Goal: Information Seeking & Learning: Check status

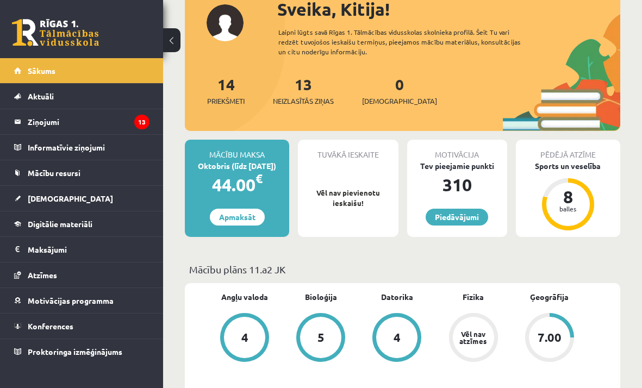
scroll to position [80, 0]
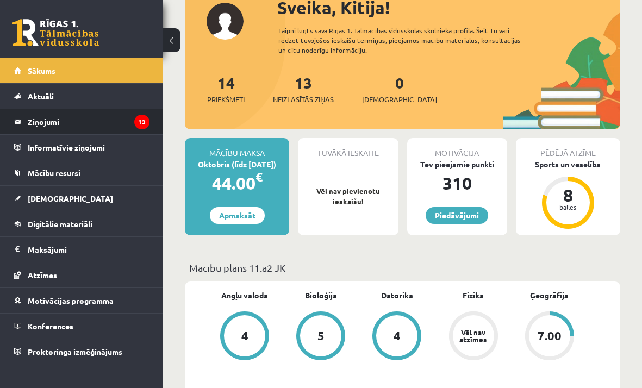
click at [116, 129] on legend "Ziņojumi 13" at bounding box center [89, 121] width 122 height 25
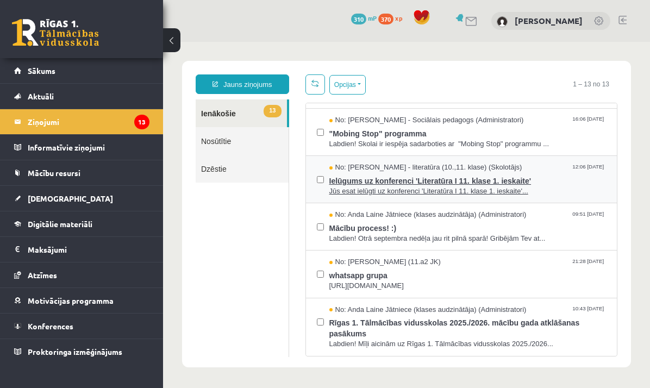
scroll to position [394, 0]
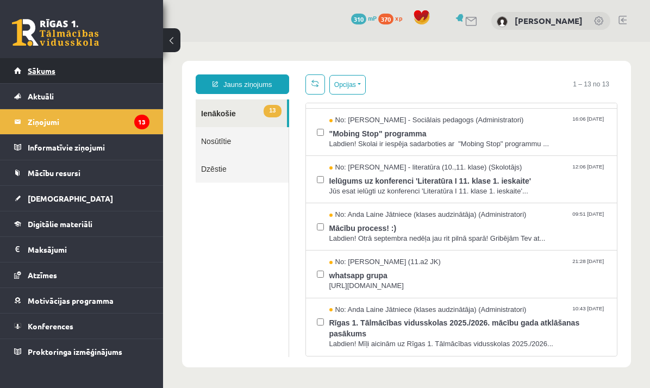
click at [55, 74] on link "Sākums" at bounding box center [81, 70] width 135 height 25
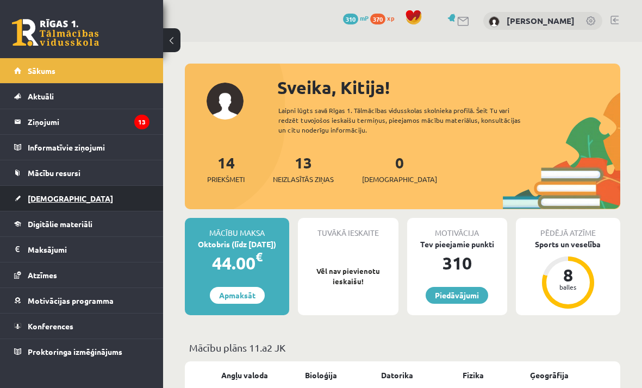
click at [55, 195] on span "[DEMOGRAPHIC_DATA]" at bounding box center [70, 198] width 85 height 10
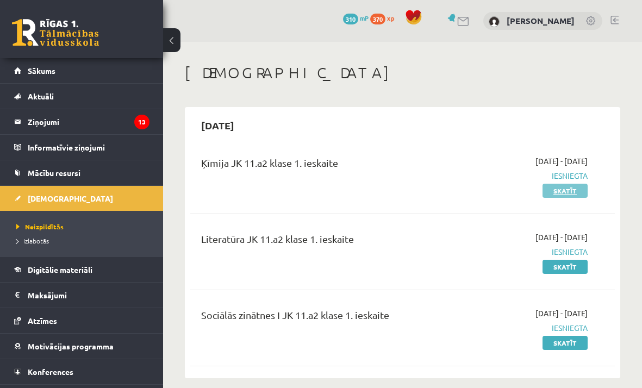
click at [557, 193] on link "Skatīt" at bounding box center [564, 191] width 45 height 14
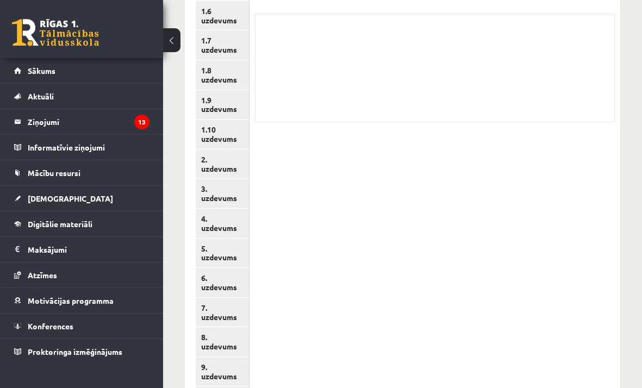
scroll to position [380, 0]
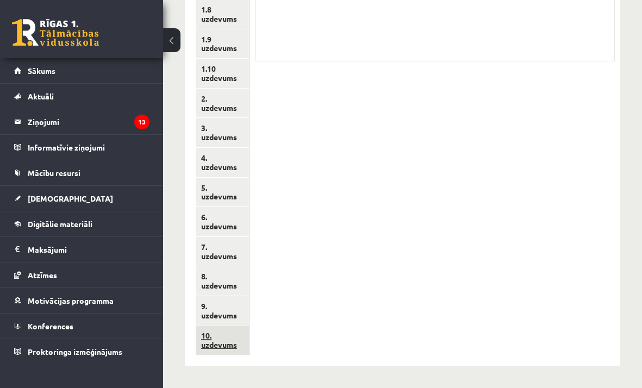
click at [212, 334] on link "10. uzdevums" at bounding box center [222, 339] width 53 height 29
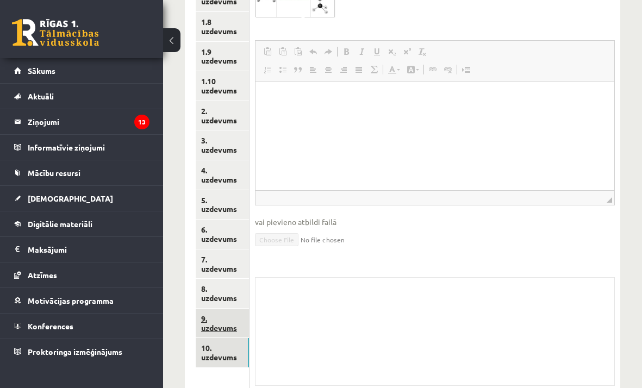
scroll to position [405, 0]
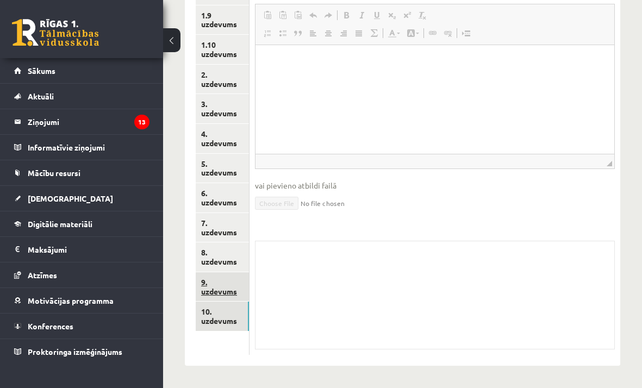
click at [222, 279] on link "9. uzdevums" at bounding box center [222, 286] width 53 height 29
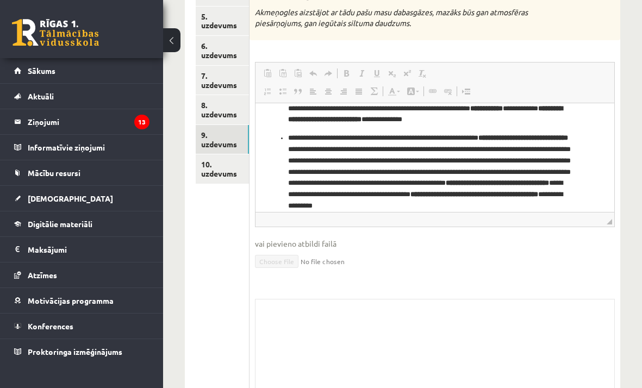
scroll to position [596, 0]
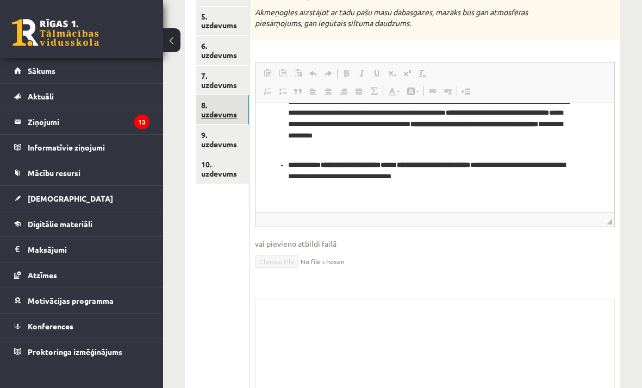
click at [224, 101] on link "8. uzdevums" at bounding box center [222, 109] width 53 height 29
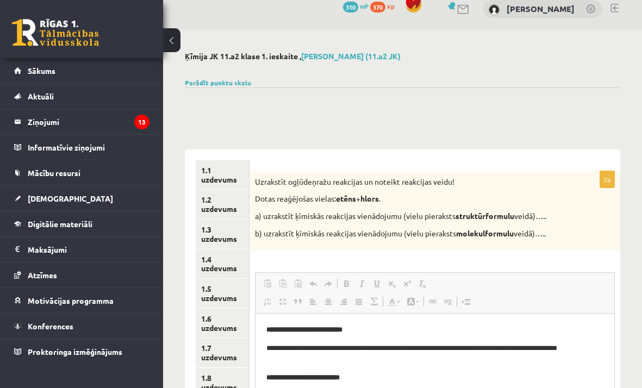
scroll to position [0, 0]
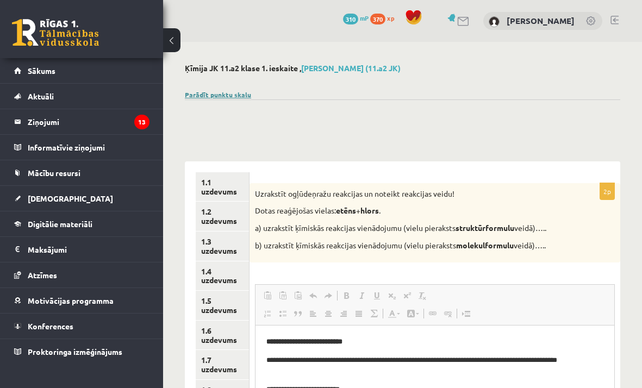
click at [222, 97] on link "Parādīt punktu skalu" at bounding box center [218, 94] width 66 height 9
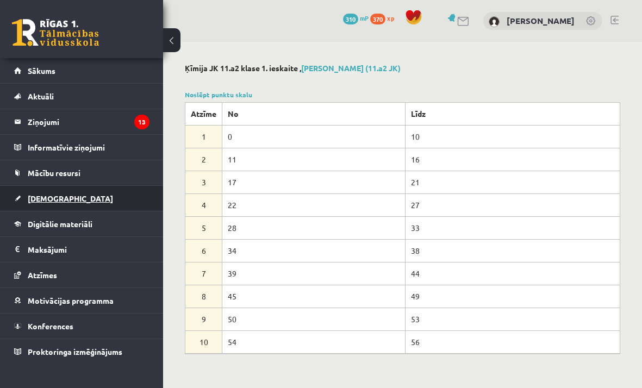
click at [51, 197] on span "[DEMOGRAPHIC_DATA]" at bounding box center [70, 198] width 85 height 10
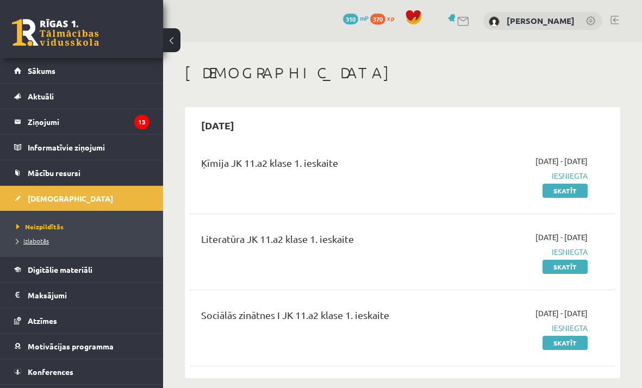
click at [43, 240] on span "Izlabotās" at bounding box center [32, 240] width 33 height 9
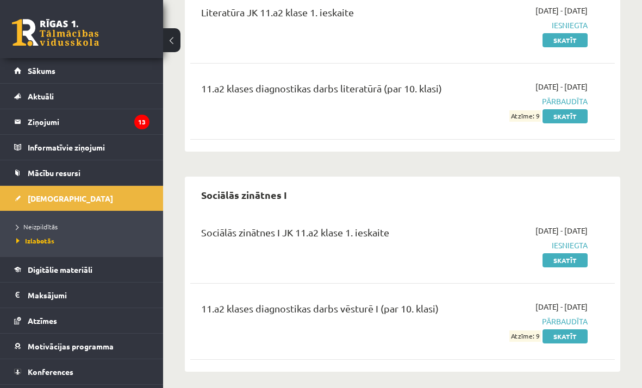
scroll to position [602, 0]
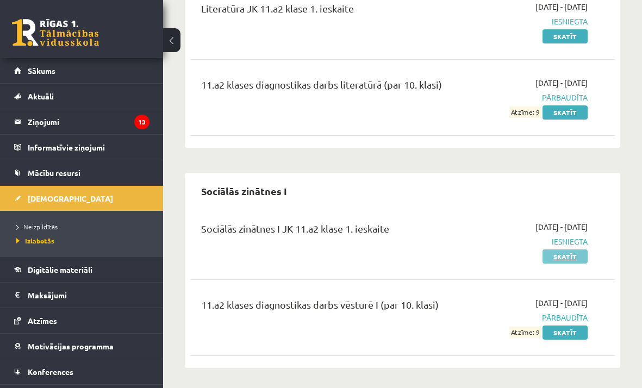
click at [557, 252] on link "Skatīt" at bounding box center [564, 256] width 45 height 14
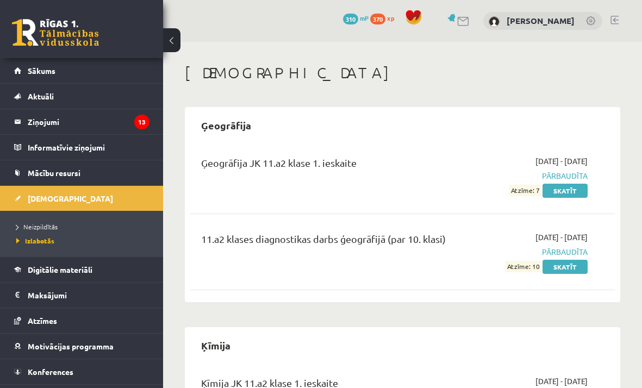
scroll to position [600, 0]
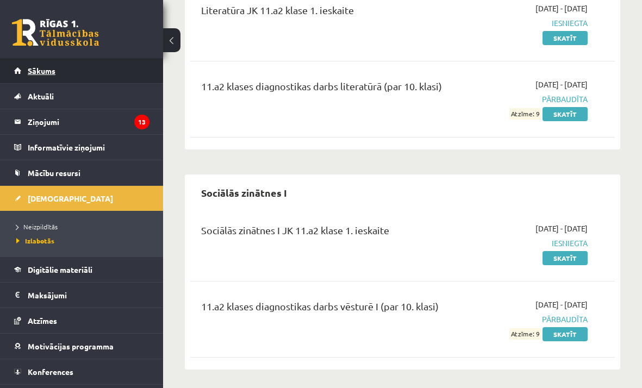
click at [57, 71] on link "Sākums" at bounding box center [81, 70] width 135 height 25
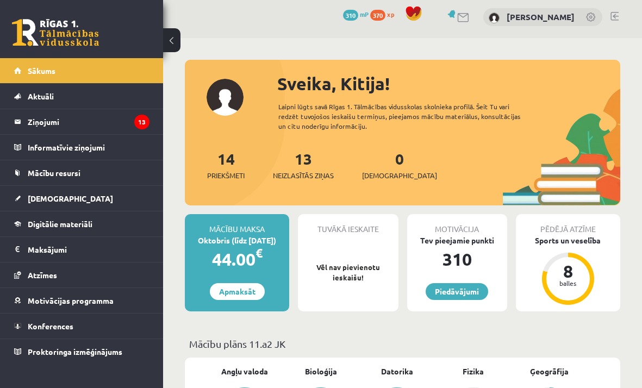
scroll to position [4, 0]
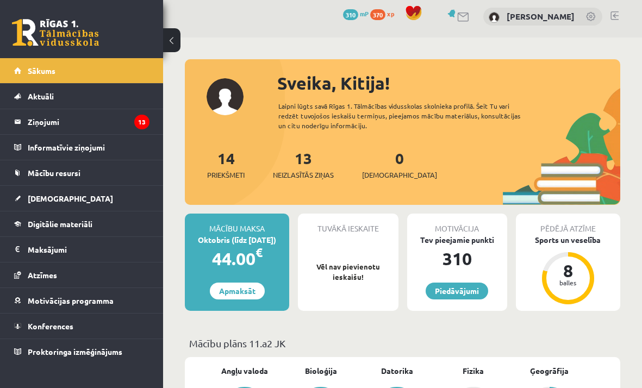
click at [618, 16] on link at bounding box center [614, 15] width 8 height 9
